Goal: Information Seeking & Learning: Learn about a topic

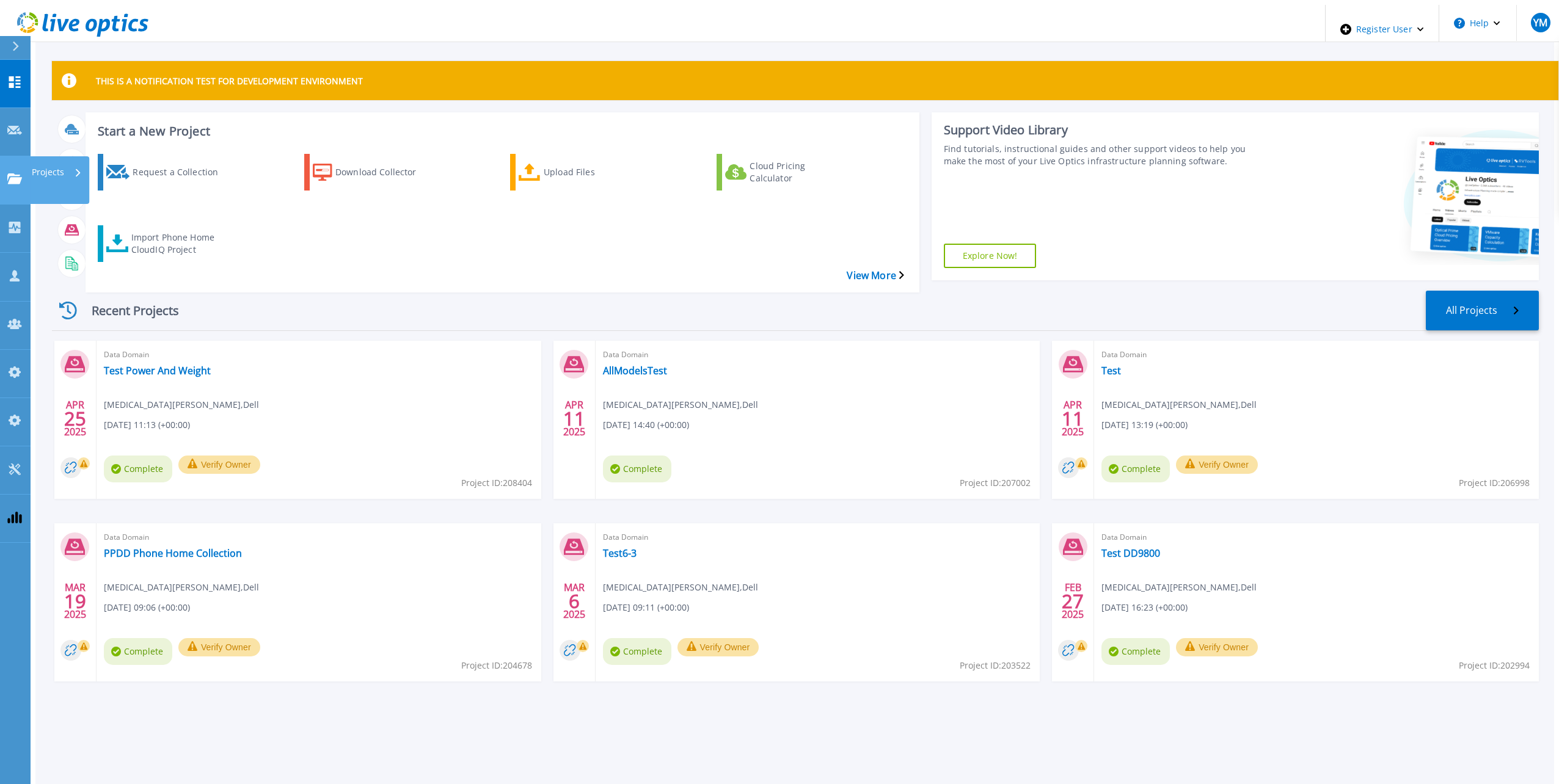
click at [24, 157] on link "Projects Projects" at bounding box center [15, 181] width 31 height 48
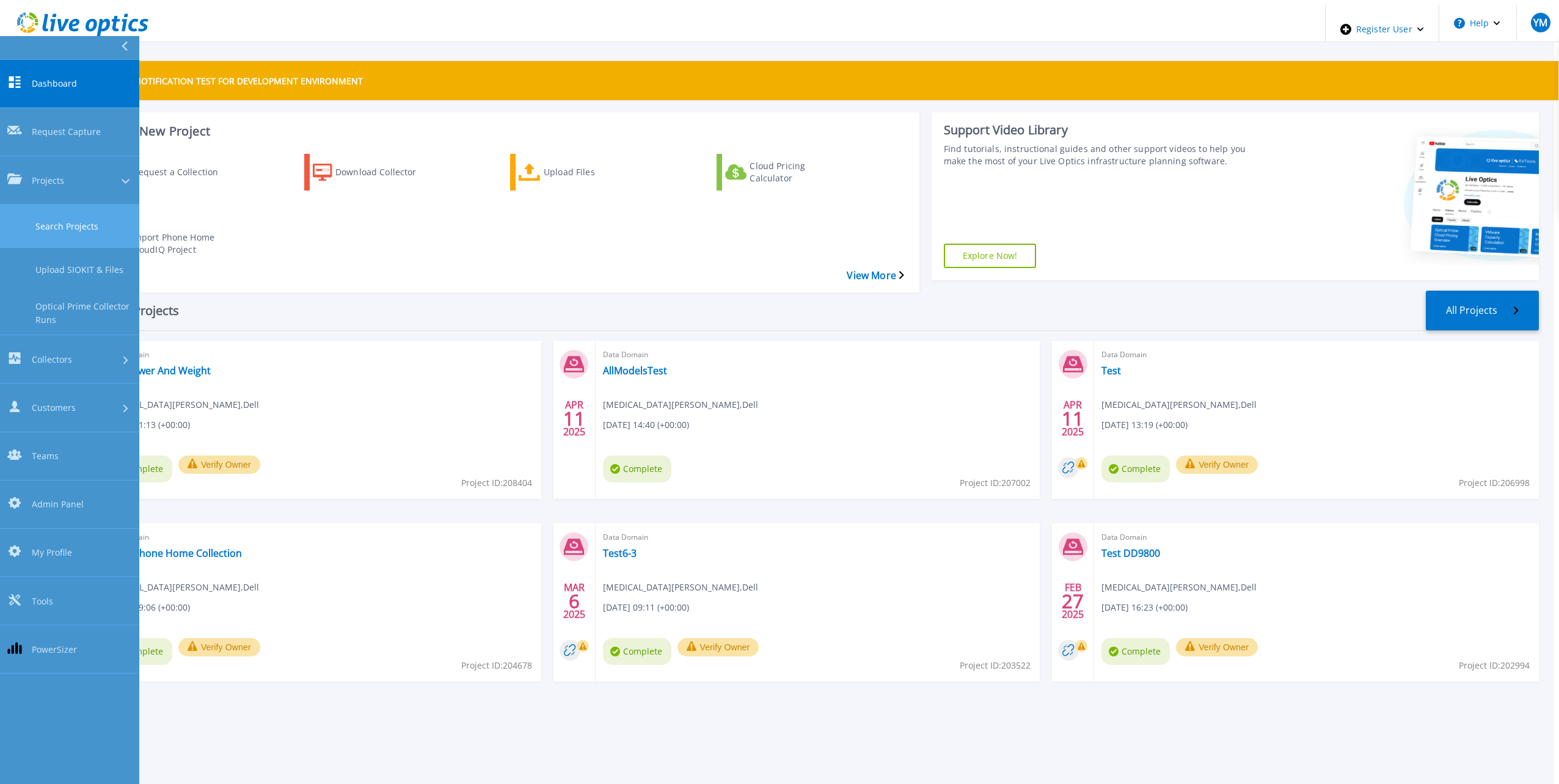
click at [54, 205] on link "Search Projects" at bounding box center [70, 226] width 139 height 43
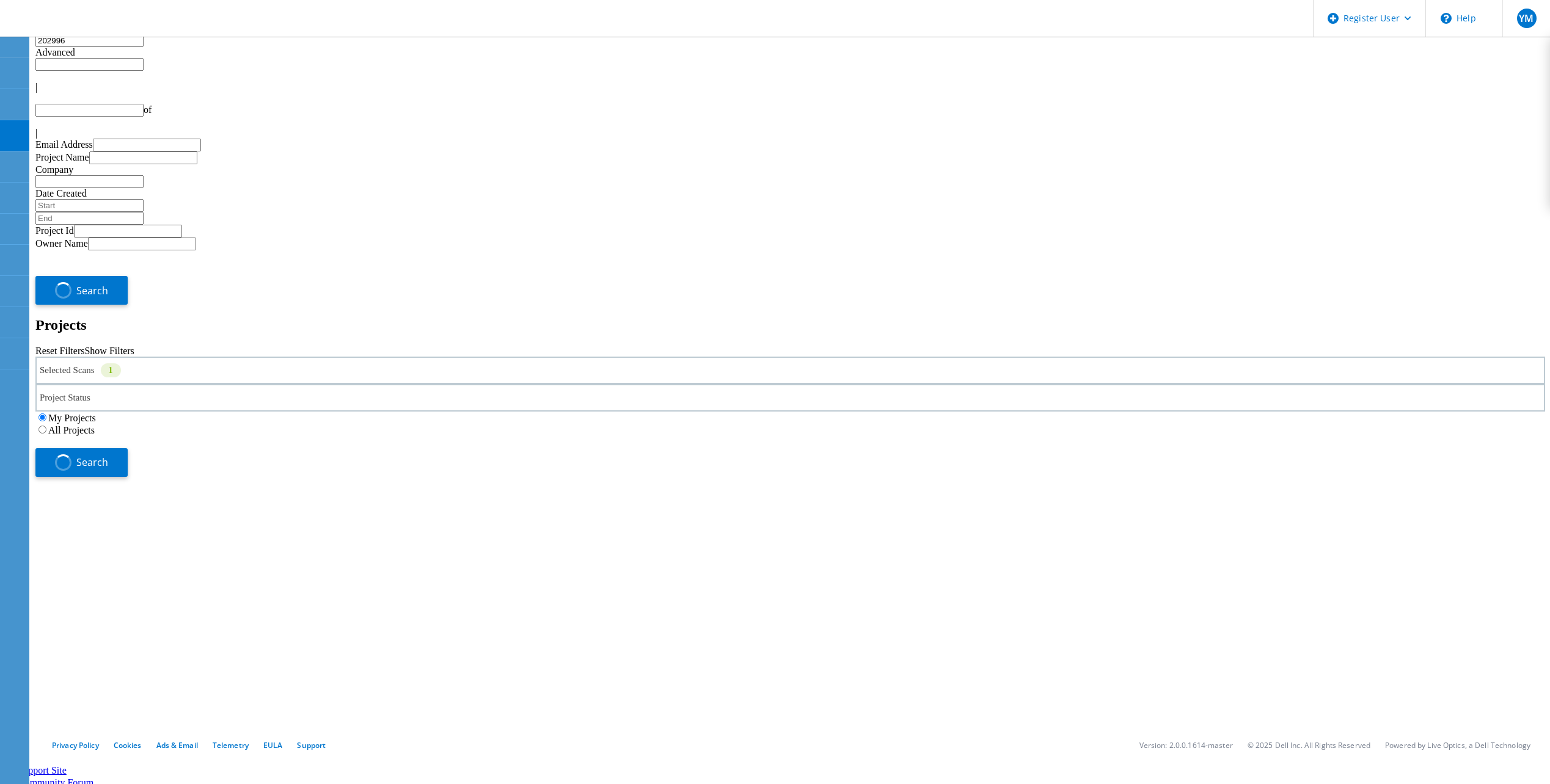
type input "1"
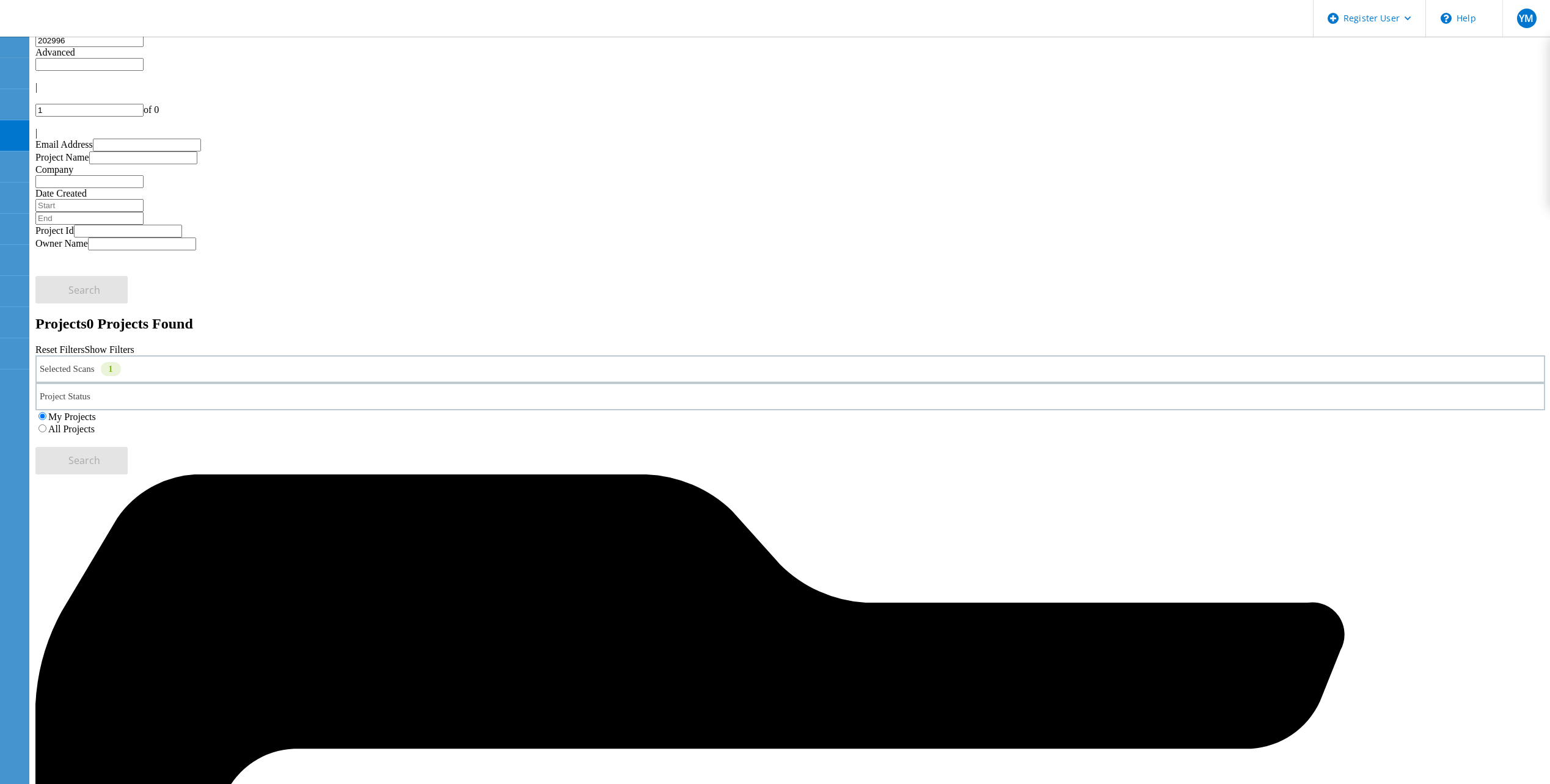
click at [95, 424] on label "All Projects" at bounding box center [71, 429] width 46 height 10
click at [46, 425] on input "All Projects" at bounding box center [42, 428] width 8 height 8
click at [128, 447] on button "Search" at bounding box center [81, 460] width 92 height 28
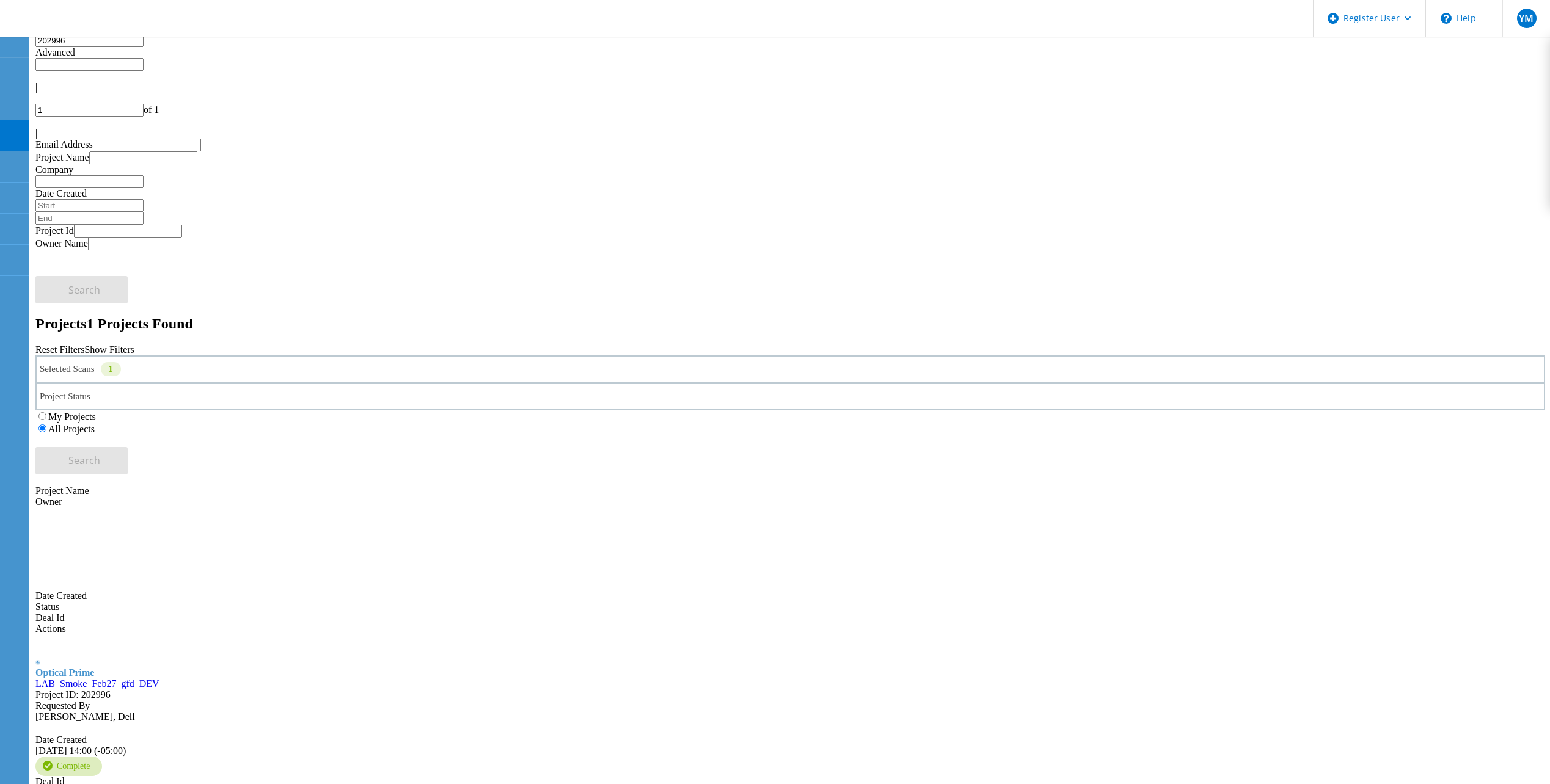
click at [160, 679] on link "LAB_Smoke_Feb27_gfd_DEV" at bounding box center [97, 684] width 124 height 10
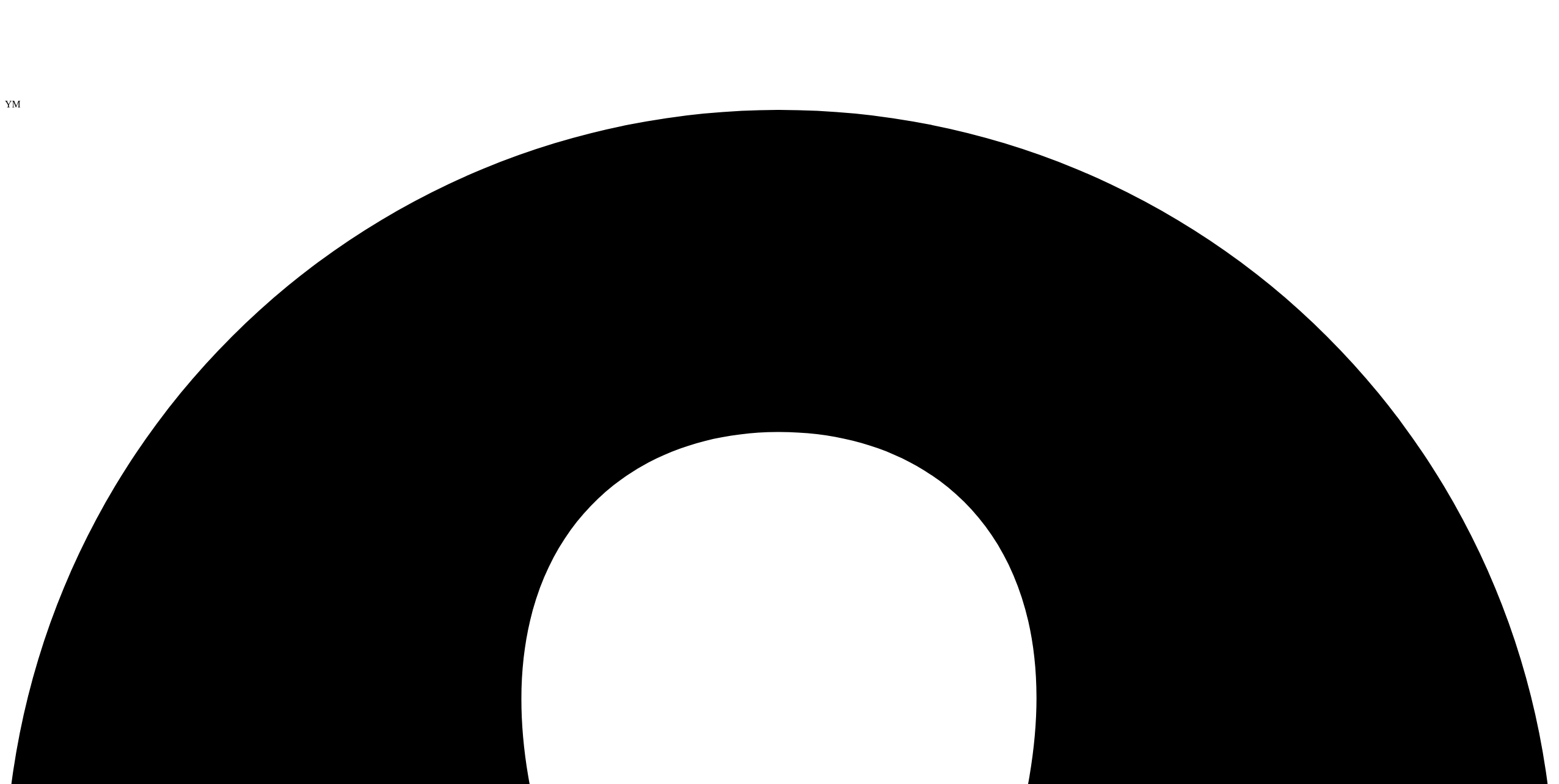
select select "USEast"
